Goal: Use online tool/utility: Utilize a website feature to perform a specific function

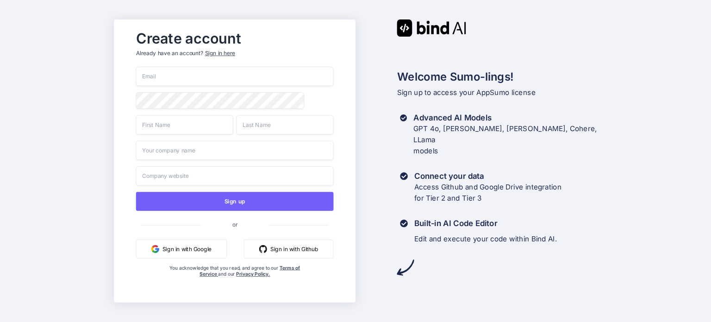
click at [201, 248] on button "Sign in with Google" at bounding box center [181, 248] width 91 height 19
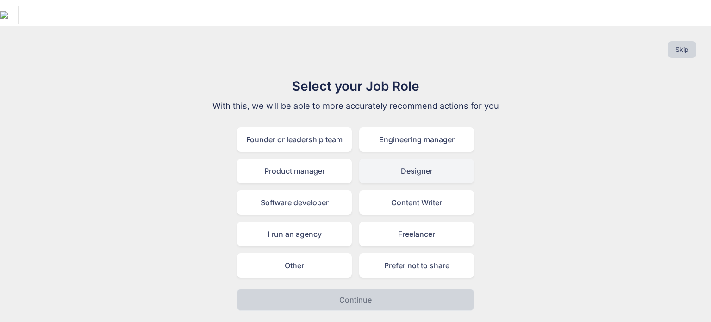
click at [437, 159] on div "Designer" at bounding box center [416, 171] width 115 height 24
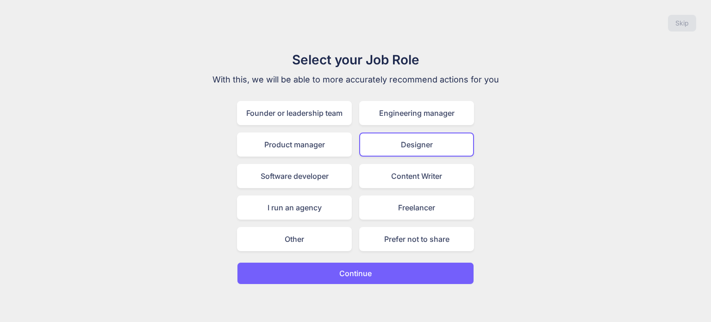
click at [385, 276] on button "Continue" at bounding box center [355, 273] width 237 height 22
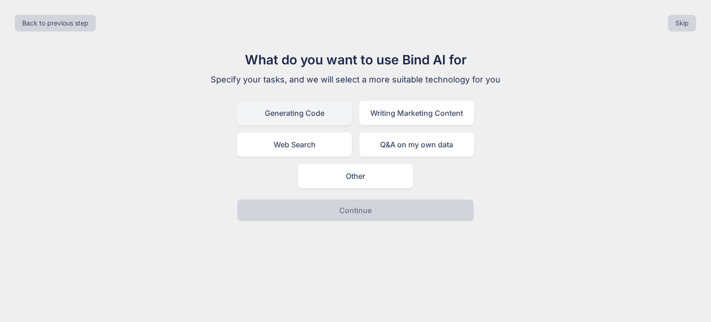
click at [328, 117] on div "Generating Code" at bounding box center [294, 113] width 115 height 24
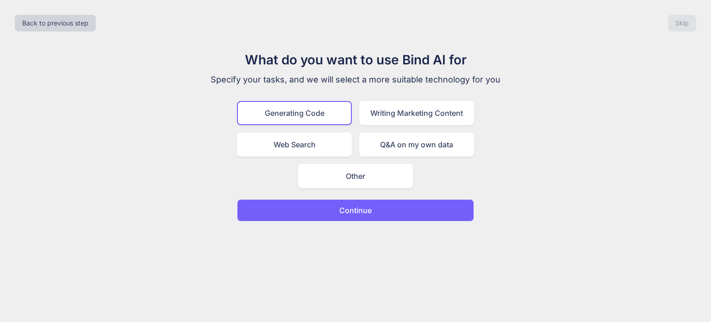
click at [397, 211] on button "Continue" at bounding box center [355, 210] width 237 height 22
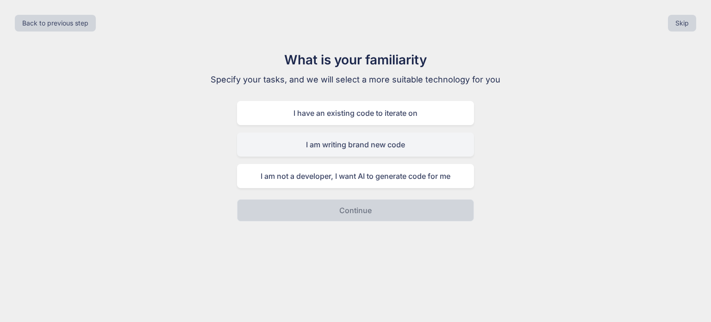
click at [414, 142] on div "I am writing brand new code" at bounding box center [355, 144] width 237 height 24
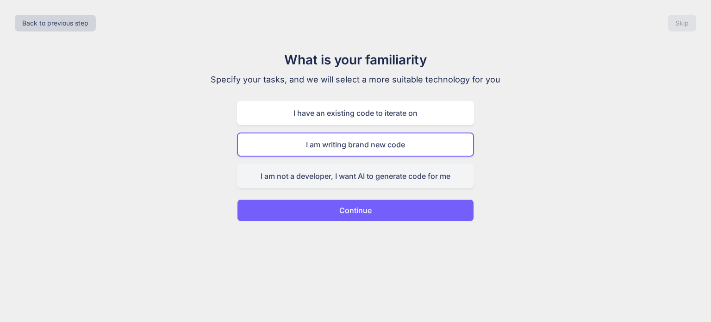
click at [379, 175] on div "I am not a developer, I want AI to generate code for me" at bounding box center [355, 176] width 237 height 24
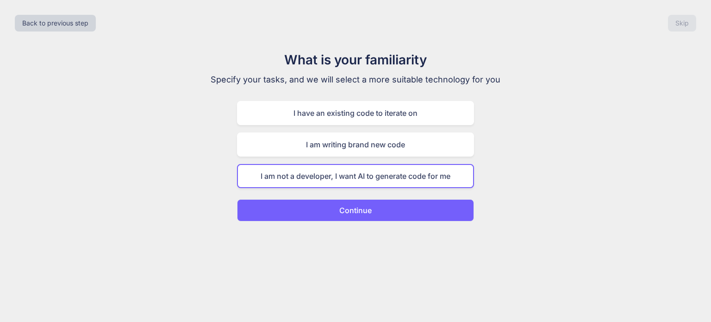
click at [379, 196] on div "What is your familiarity Specify your tasks, and we will select a more suitable…" at bounding box center [355, 135] width 311 height 171
click at [381, 205] on button "Continue" at bounding box center [355, 210] width 237 height 22
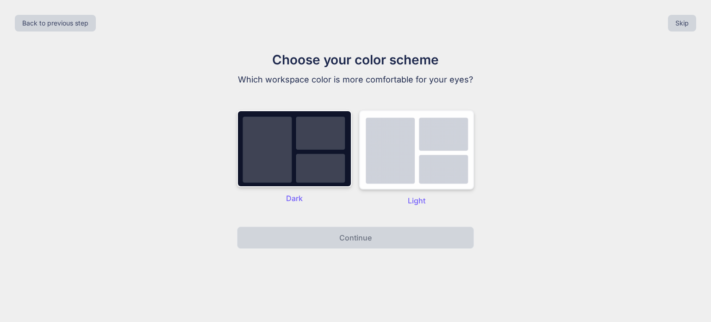
click at [433, 144] on img at bounding box center [416, 149] width 115 height 79
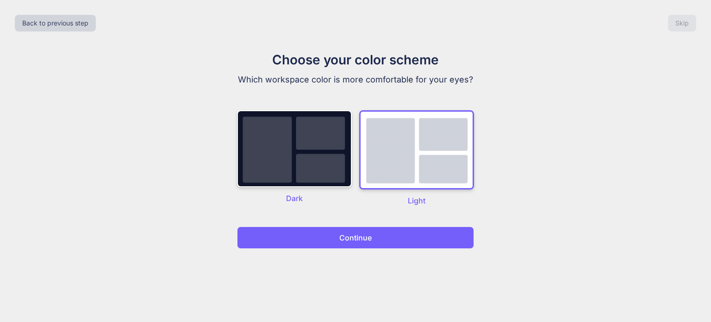
click at [436, 237] on button "Continue" at bounding box center [355, 237] width 237 height 22
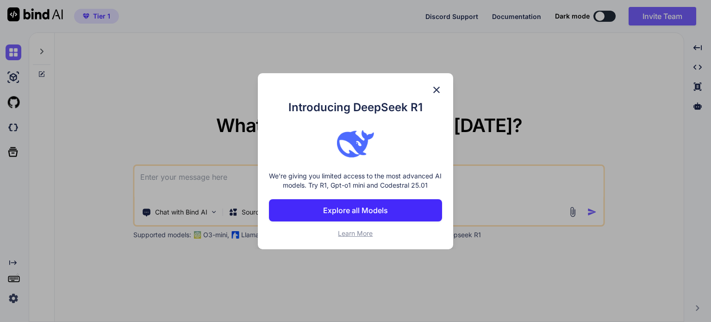
click at [401, 216] on button "Explore all Models" at bounding box center [355, 210] width 173 height 22
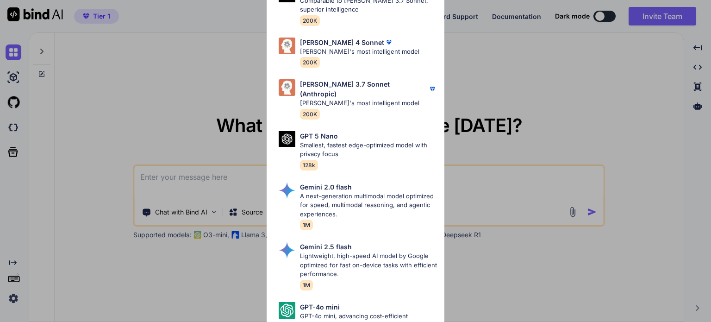
scroll to position [528, 0]
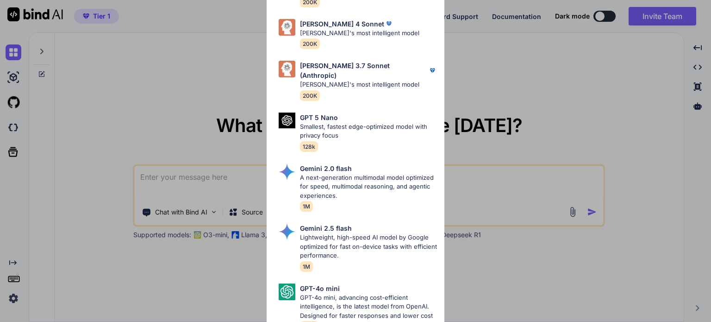
click at [508, 59] on div "All GPT 5 Mini Smaller, fast variant balancing speed and capability for light t…" at bounding box center [355, 161] width 711 height 322
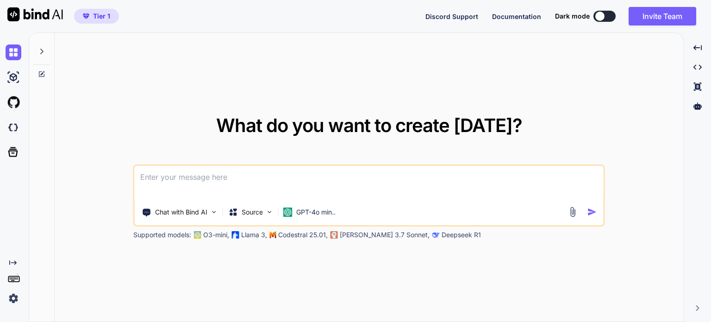
click at [605, 16] on button at bounding box center [604, 16] width 22 height 11
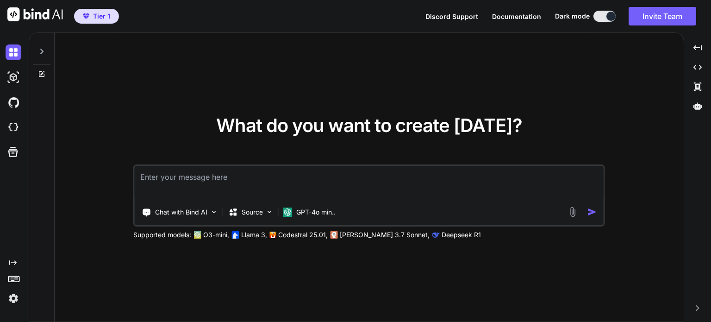
click at [590, 15] on div "Dark mode" at bounding box center [588, 16] width 66 height 11
click at [598, 12] on button at bounding box center [604, 16] width 22 height 11
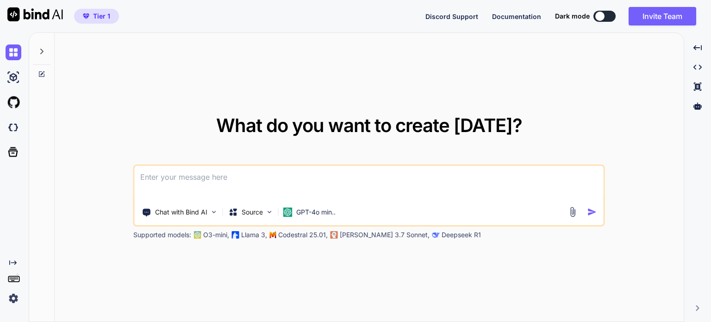
click at [13, 294] on img at bounding box center [14, 298] width 16 height 16
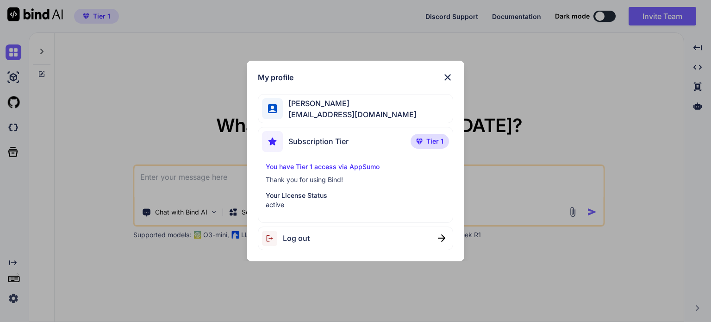
click at [69, 145] on div "My profile [PERSON_NAME] [EMAIL_ADDRESS][DOMAIN_NAME] Subscription Tier Tier 1 …" at bounding box center [355, 161] width 711 height 322
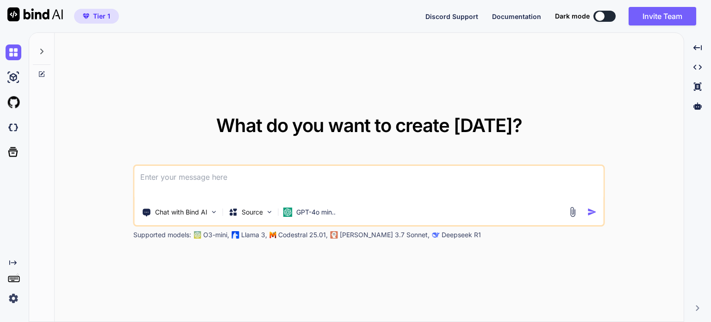
click at [15, 278] on icon at bounding box center [13, 278] width 13 height 13
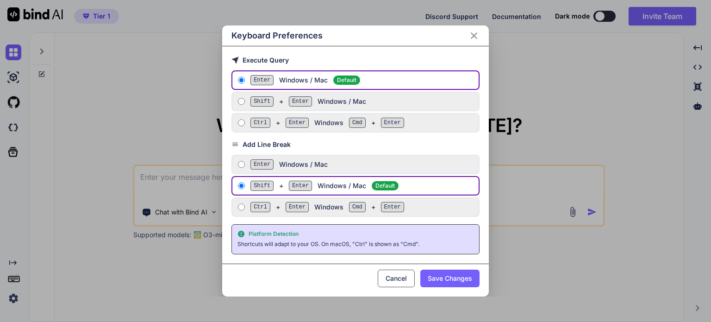
click at [66, 181] on div "Keyboard Preferences Execute Query Enter Windows / Mac Default Shift + Enter Wi…" at bounding box center [355, 161] width 711 height 322
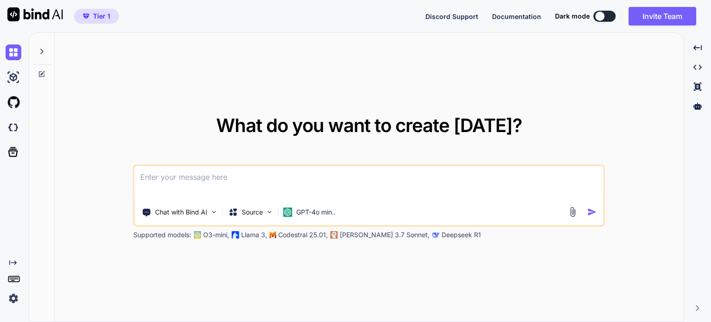
click at [14, 261] on icon "Created with Pixso." at bounding box center [12, 262] width 7 height 7
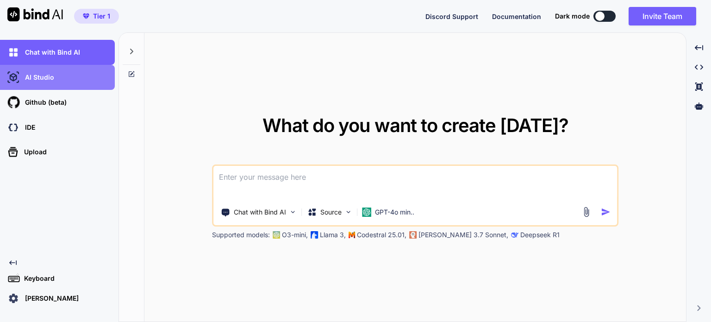
click at [49, 71] on div "AI Studio" at bounding box center [60, 77] width 109 height 16
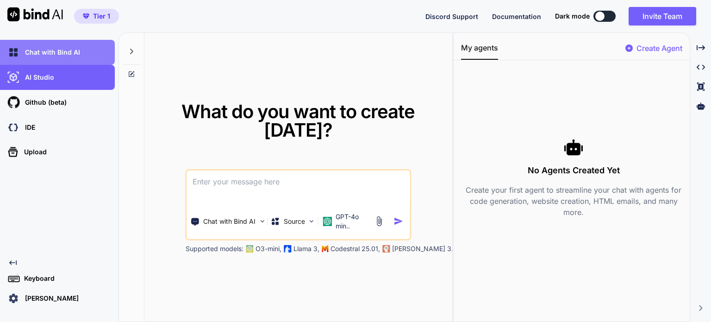
click at [67, 54] on p "Chat with Bind AI" at bounding box center [50, 52] width 59 height 9
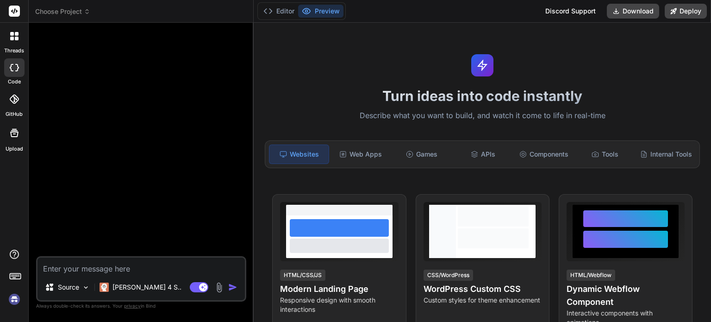
type textarea "x"
click at [377, 156] on div "Web Apps" at bounding box center [360, 153] width 59 height 19
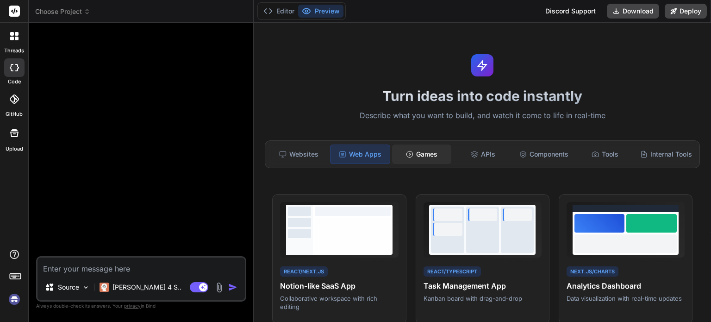
click at [408, 153] on icon at bounding box center [409, 153] width 7 height 7
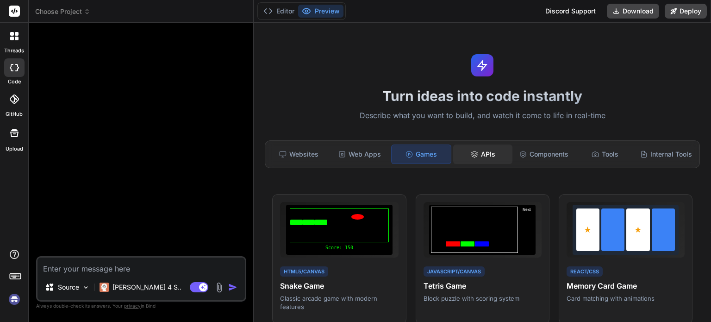
click at [472, 153] on icon at bounding box center [474, 153] width 7 height 7
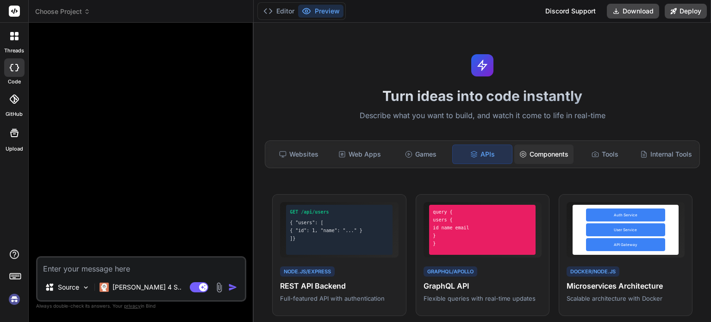
click at [523, 151] on div "Components" at bounding box center [543, 153] width 59 height 19
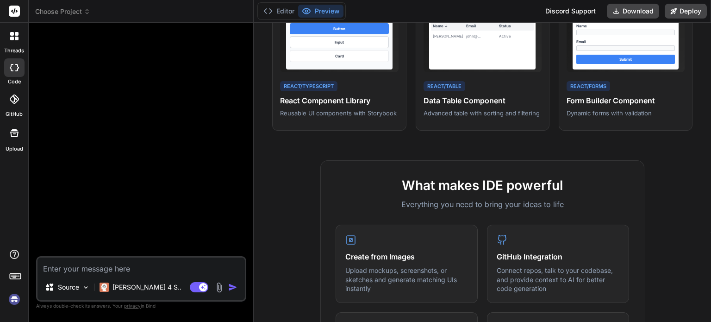
scroll to position [46, 0]
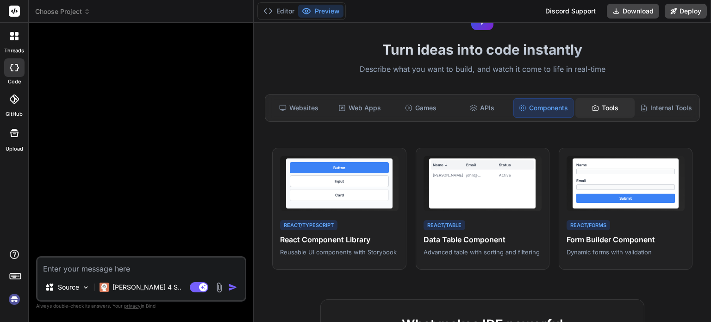
click at [608, 110] on div "Tools" at bounding box center [604, 107] width 59 height 19
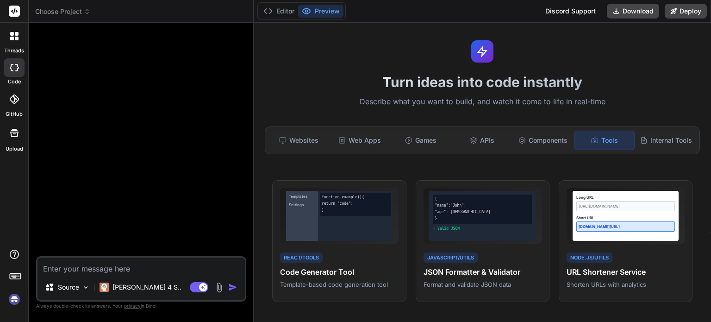
scroll to position [0, 0]
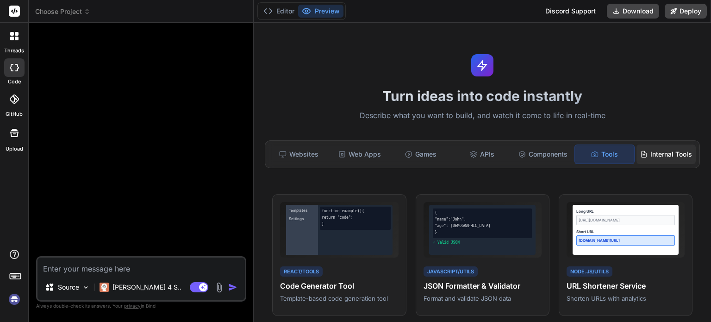
click at [674, 149] on div "Internal Tools" at bounding box center [665, 153] width 59 height 19
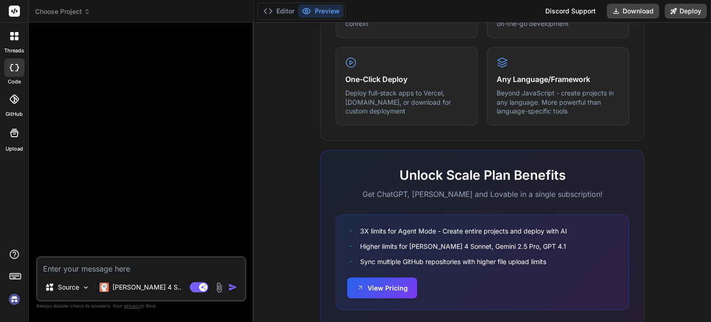
scroll to position [578, 0]
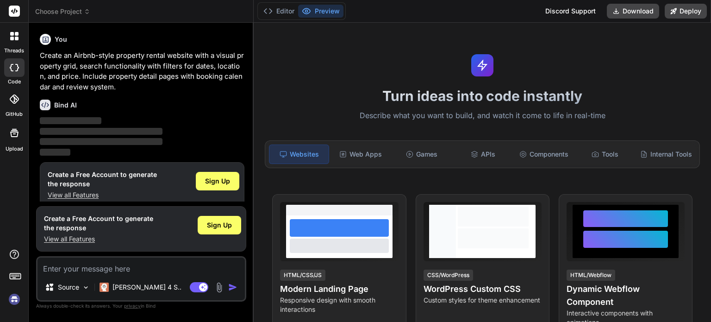
type textarea "x"
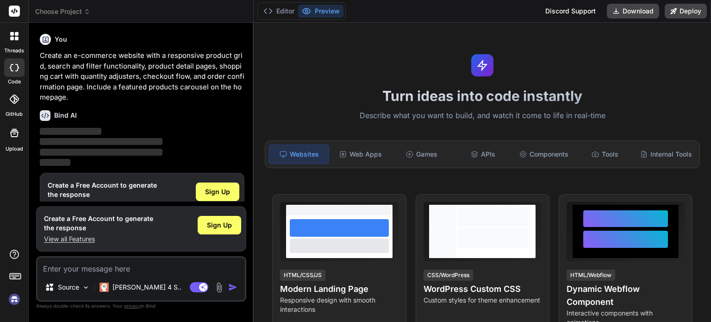
type textarea "x"
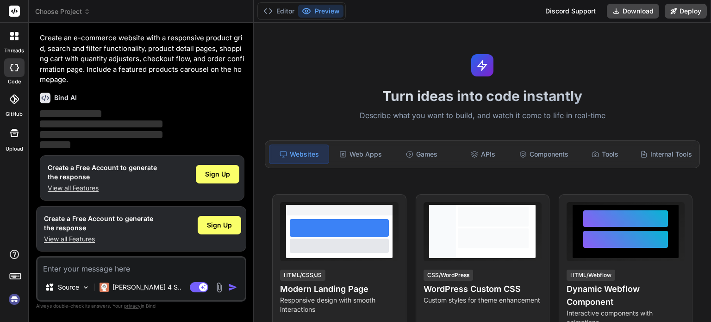
scroll to position [20, 0]
